Goal: Task Accomplishment & Management: Use online tool/utility

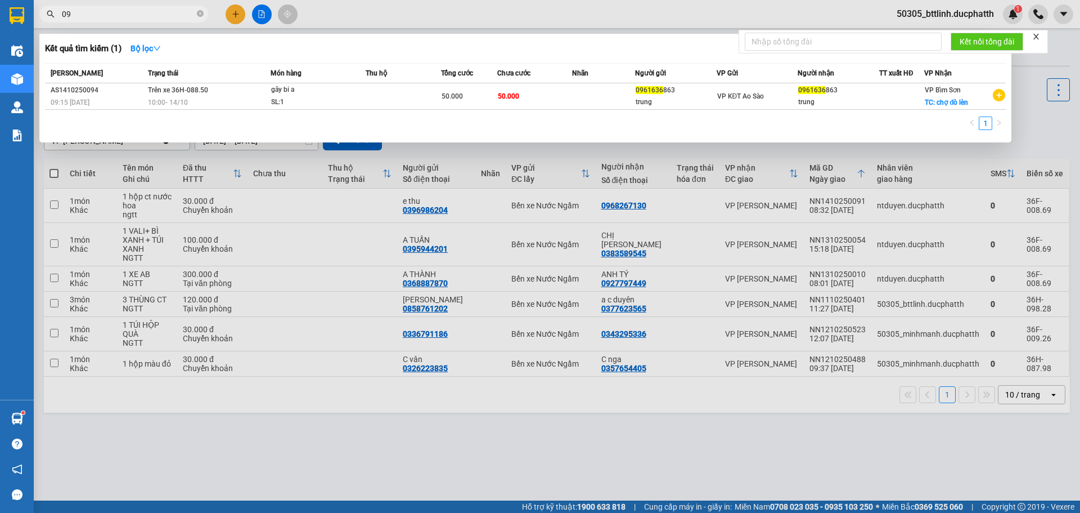
type input "0"
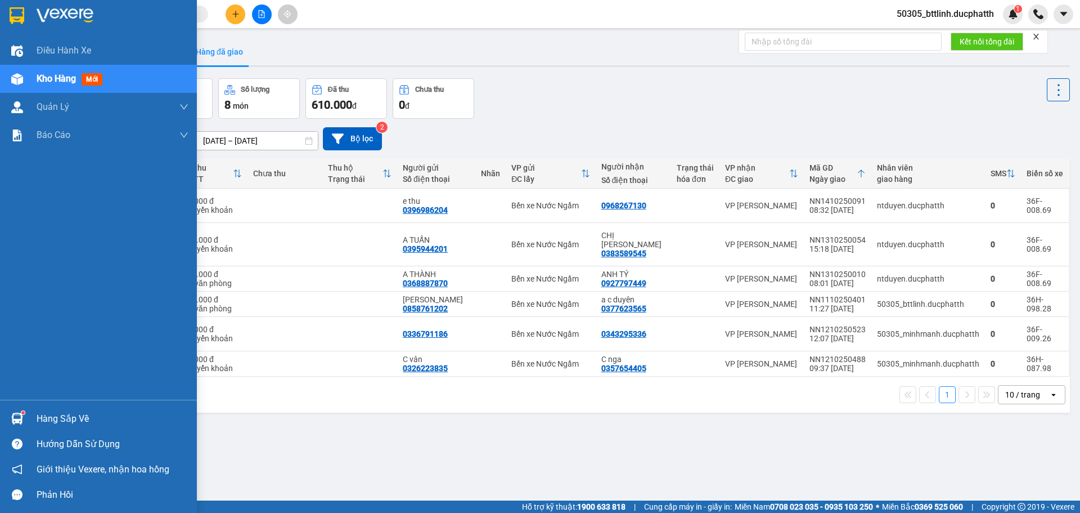
click at [23, 424] on div at bounding box center [17, 419] width 20 height 20
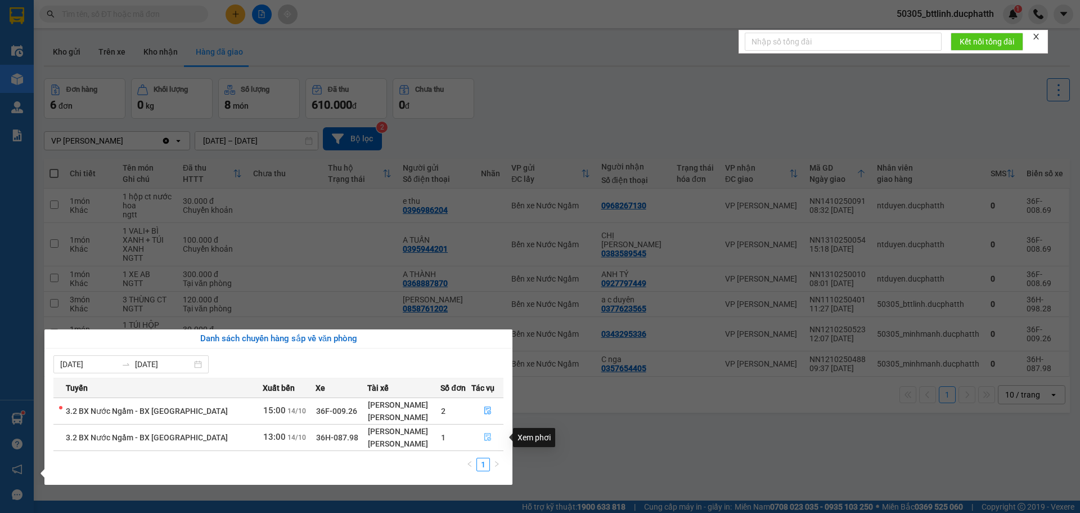
click at [485, 433] on icon "file-done" at bounding box center [488, 437] width 8 height 8
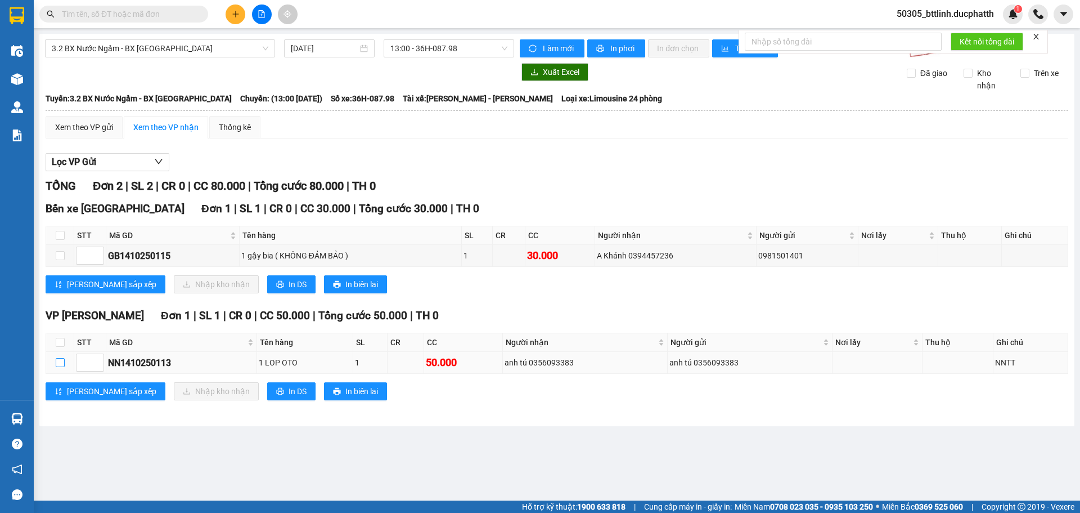
click at [57, 363] on input "checkbox" at bounding box center [60, 362] width 9 height 9
checkbox input "true"
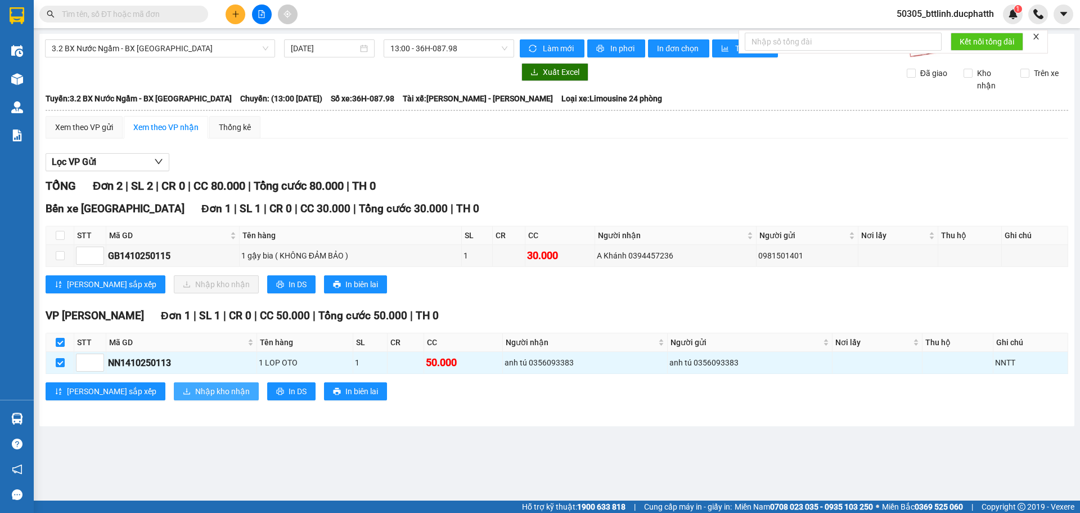
click at [195, 393] on span "Nhập kho nhận" at bounding box center [222, 391] width 55 height 12
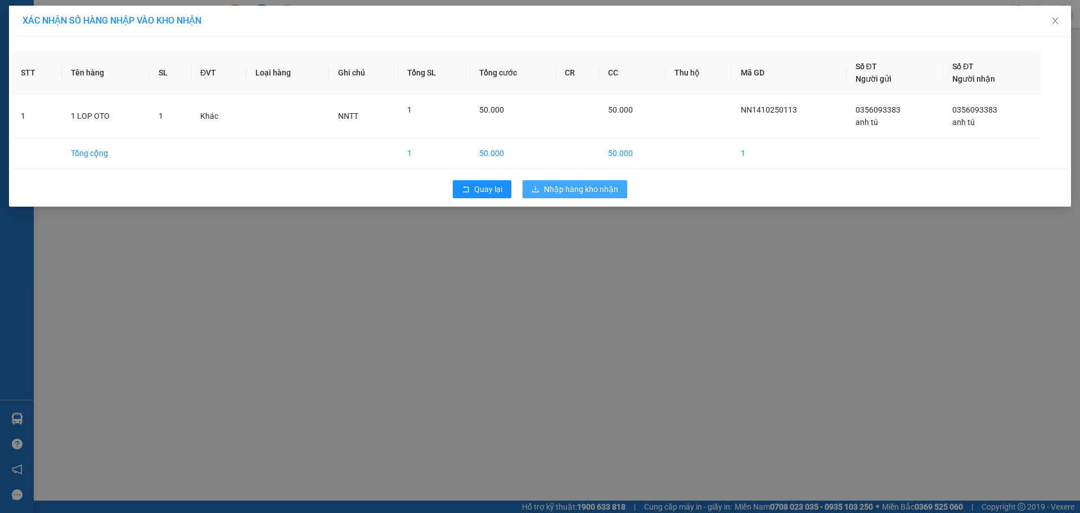
click at [565, 189] on span "Nhập hàng kho nhận" at bounding box center [581, 189] width 74 height 12
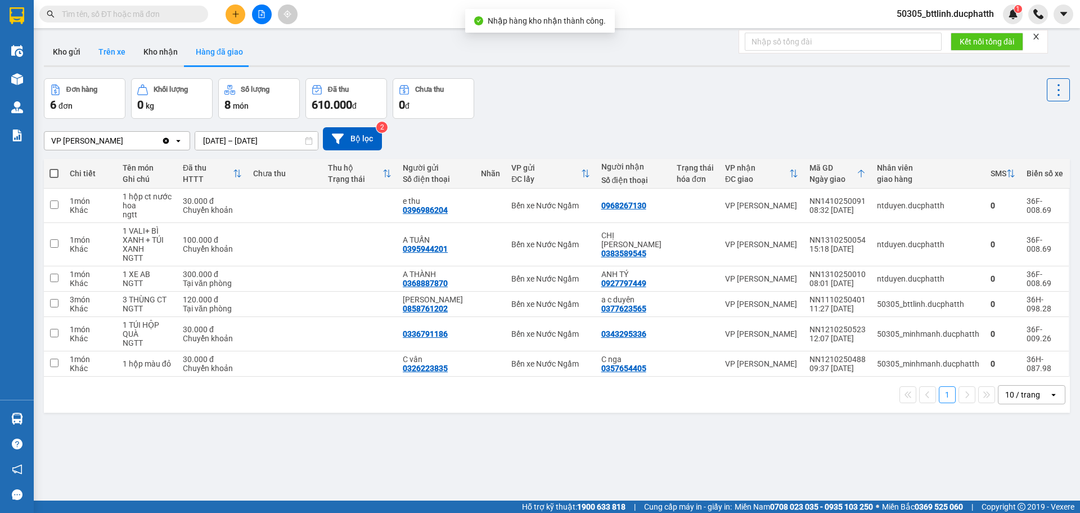
click at [109, 51] on button "Trên xe" at bounding box center [111, 51] width 45 height 27
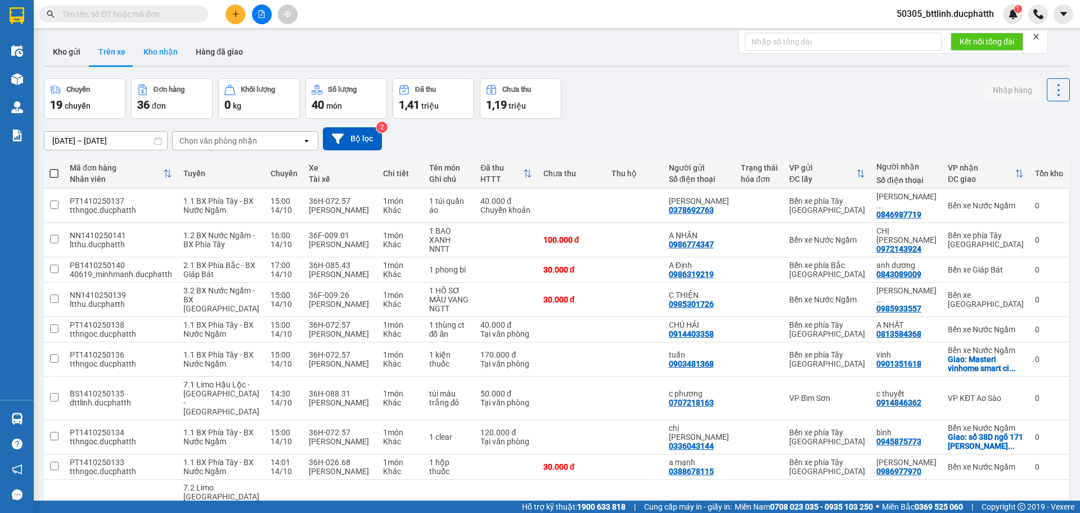
click at [149, 51] on button "Kho nhận" at bounding box center [160, 51] width 52 height 27
